Goal: Obtain resource: Download file/media

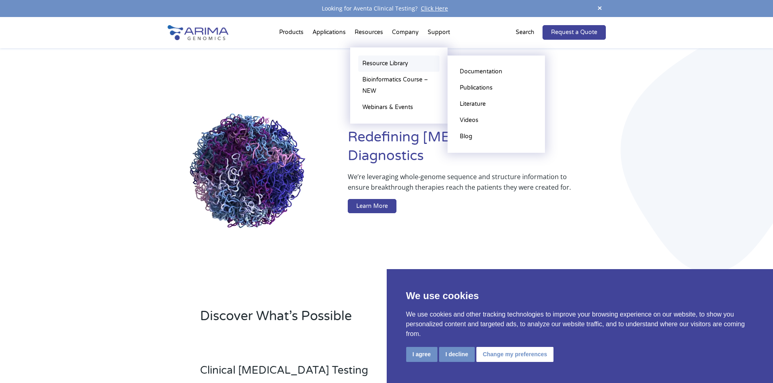
click at [398, 64] on link "Resource Library" at bounding box center [398, 64] width 81 height 16
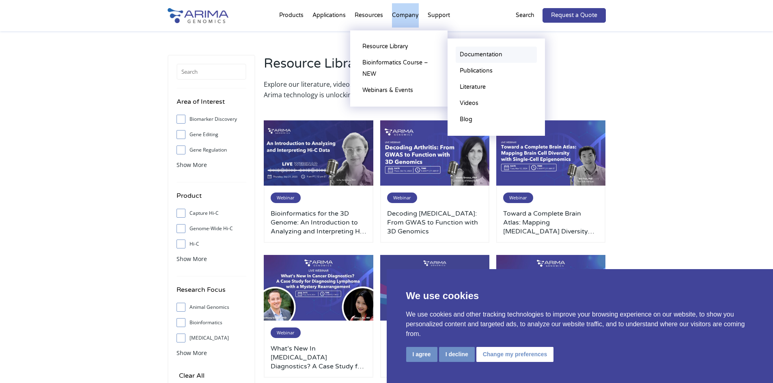
click at [487, 50] on link "Documentation" at bounding box center [496, 55] width 81 height 16
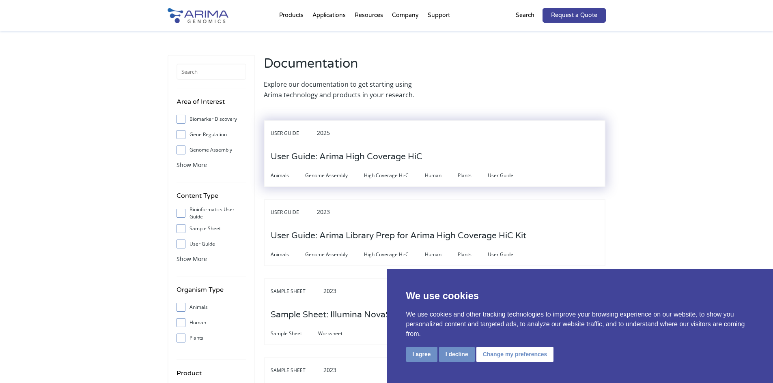
click at [353, 152] on h3 "User Guide: Arima High Coverage HiC" at bounding box center [347, 156] width 152 height 25
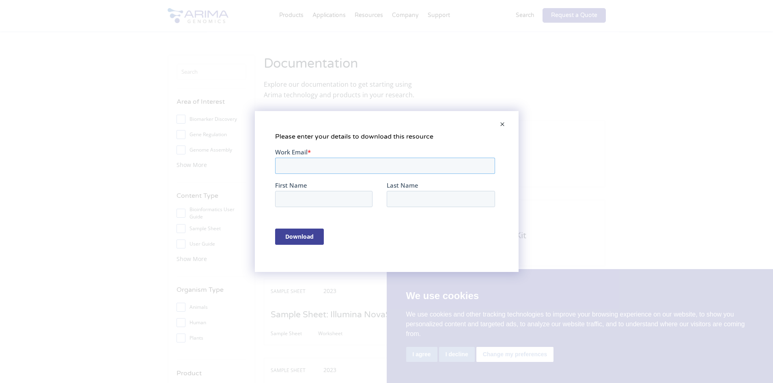
click at [353, 167] on input "Work Email *" at bounding box center [385, 166] width 220 height 16
type input "tbiddle@health.ucsd.edu"
type input "Trevor"
type input "Biddle"
type input "tbiddle@health.ucsd.edu"
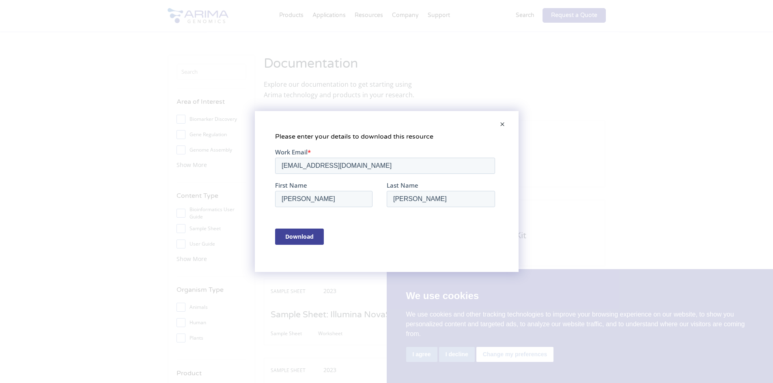
click at [329, 238] on div "Download" at bounding box center [386, 237] width 223 height 30
click at [314, 239] on input "Download" at bounding box center [299, 237] width 49 height 16
